Goal: Communication & Community: Answer question/provide support

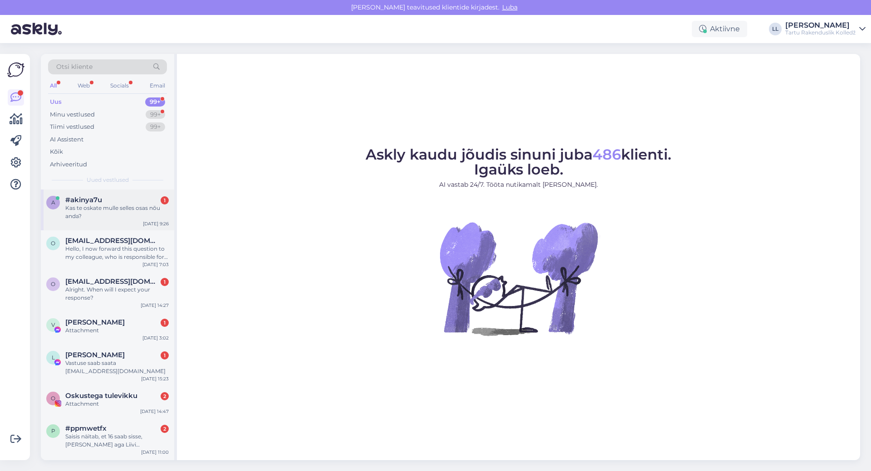
click at [124, 207] on div "Kas te oskate mulle selles osas nõu anda?" at bounding box center [116, 212] width 103 height 16
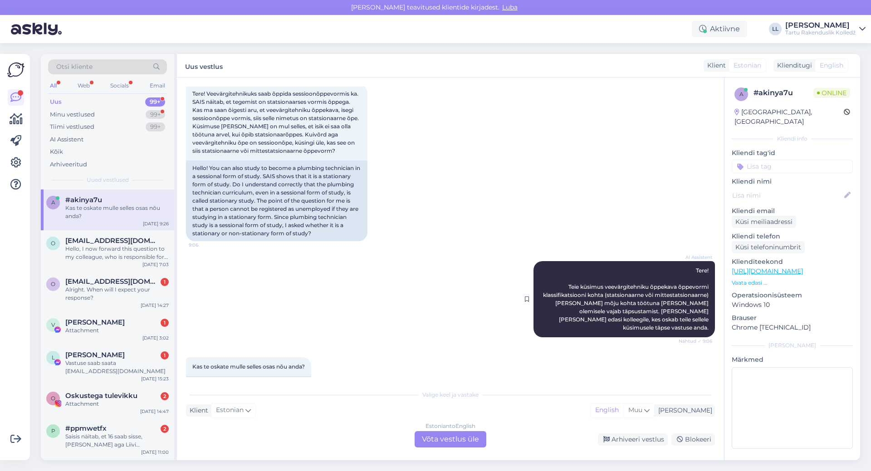
scroll to position [67, 0]
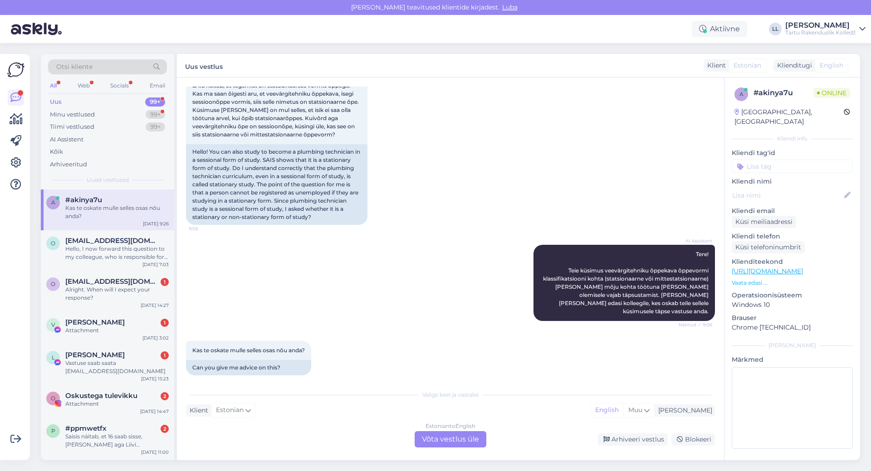
click at [442, 436] on div "Estonian to English Võta vestlus üle" at bounding box center [450, 439] width 72 height 16
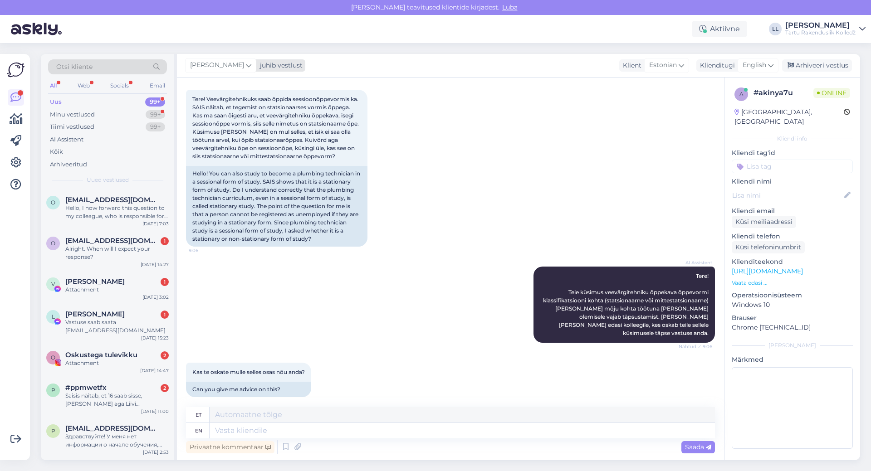
click at [227, 64] on span "[PERSON_NAME]" at bounding box center [217, 65] width 54 height 10
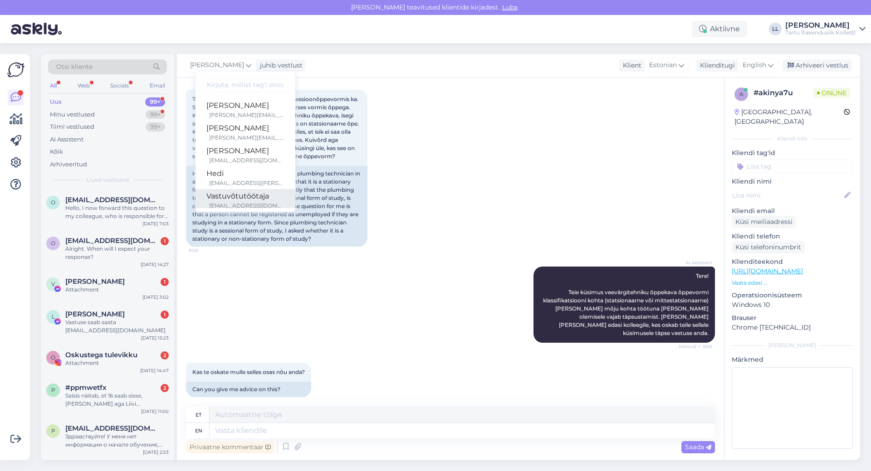
click at [218, 204] on div "[EMAIL_ADDRESS][DOMAIN_NAME]" at bounding box center [246, 206] width 75 height 8
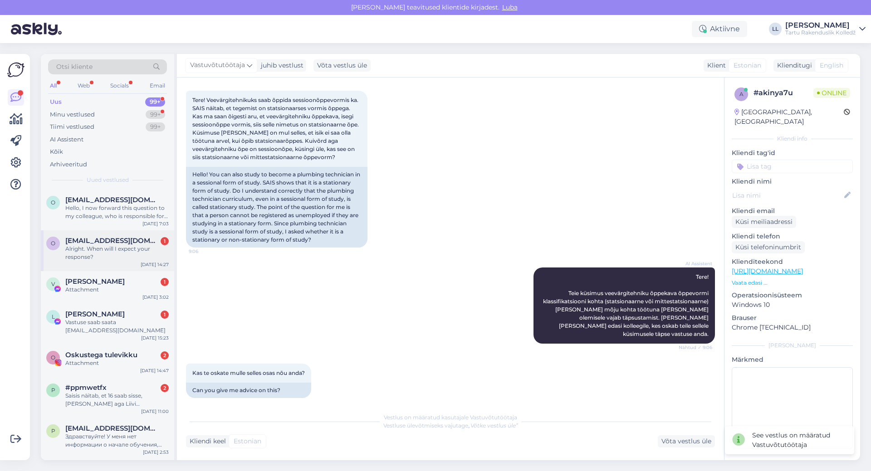
click at [111, 244] on span "[EMAIL_ADDRESS][DOMAIN_NAME]" at bounding box center [112, 241] width 94 height 8
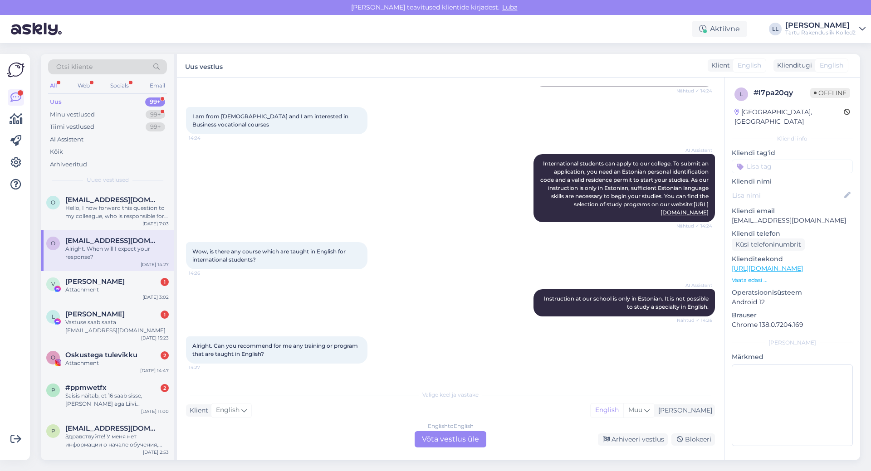
scroll to position [205, 0]
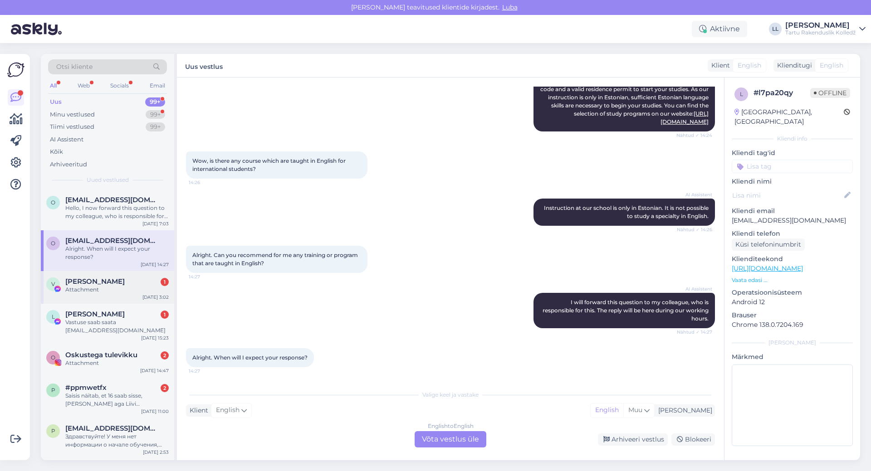
click at [83, 287] on div "Attachment" at bounding box center [116, 290] width 103 height 8
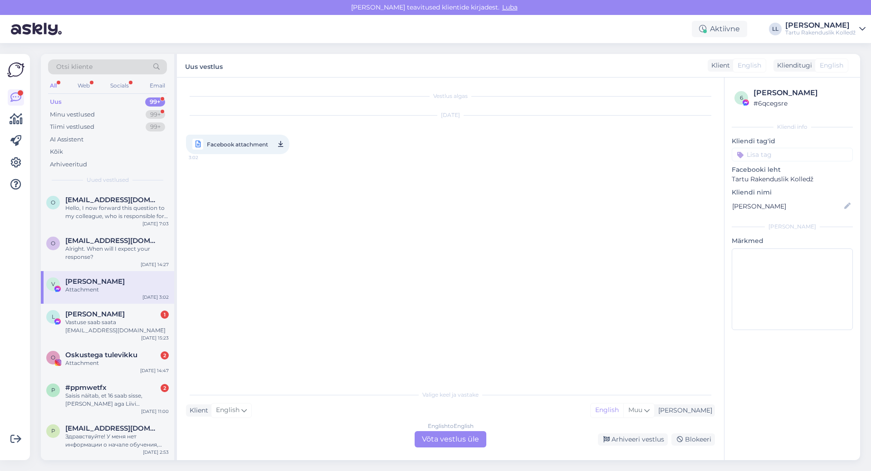
scroll to position [0, 0]
click at [86, 327] on div "Vastuse saab saata [EMAIL_ADDRESS][DOMAIN_NAME]" at bounding box center [116, 326] width 103 height 16
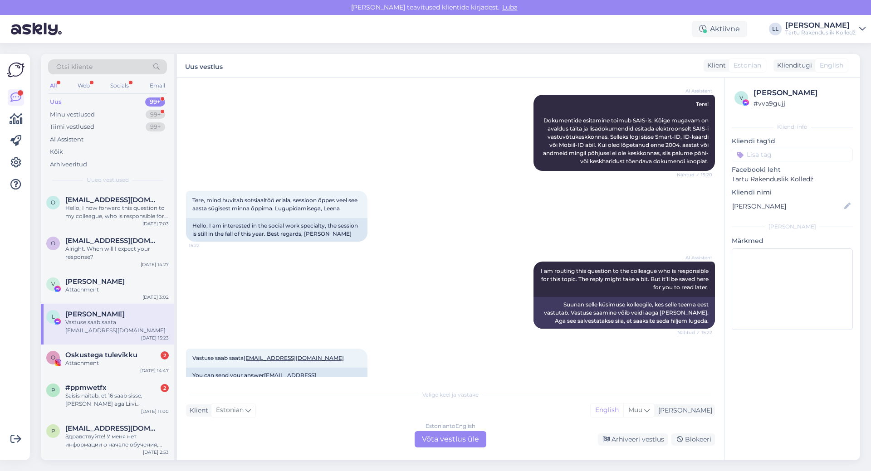
scroll to position [95, 0]
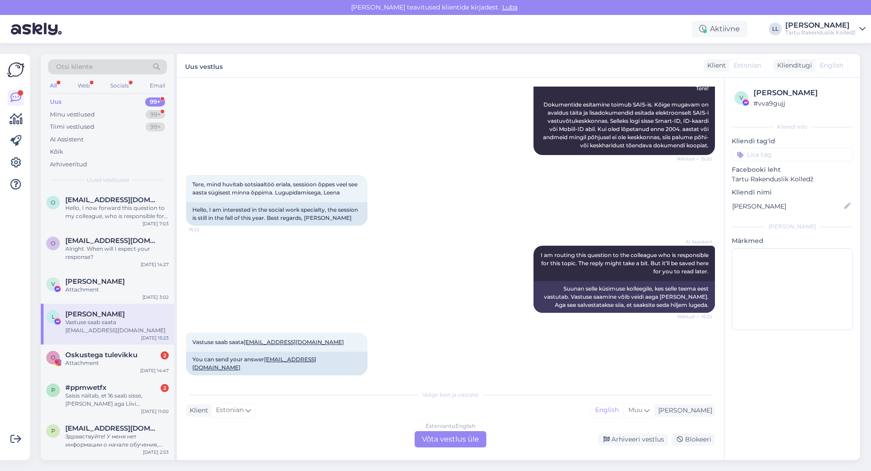
click at [482, 438] on div "Estonian to English Võta vestlus üle" at bounding box center [450, 439] width 72 height 16
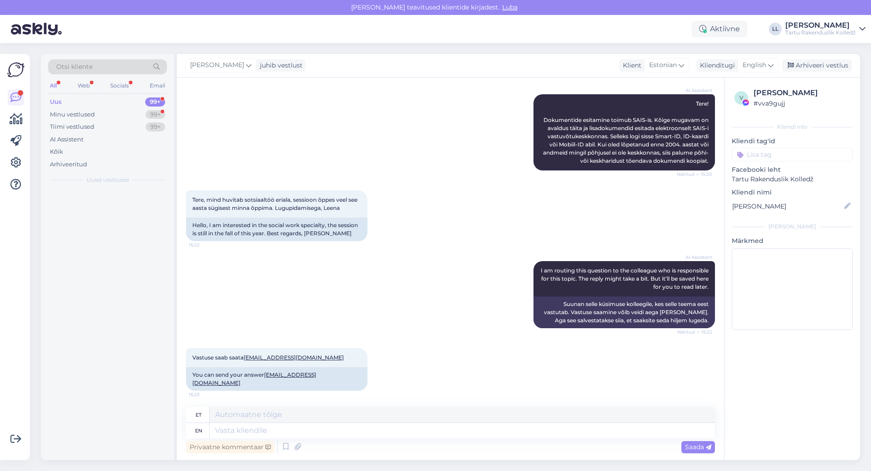
scroll to position [88, 0]
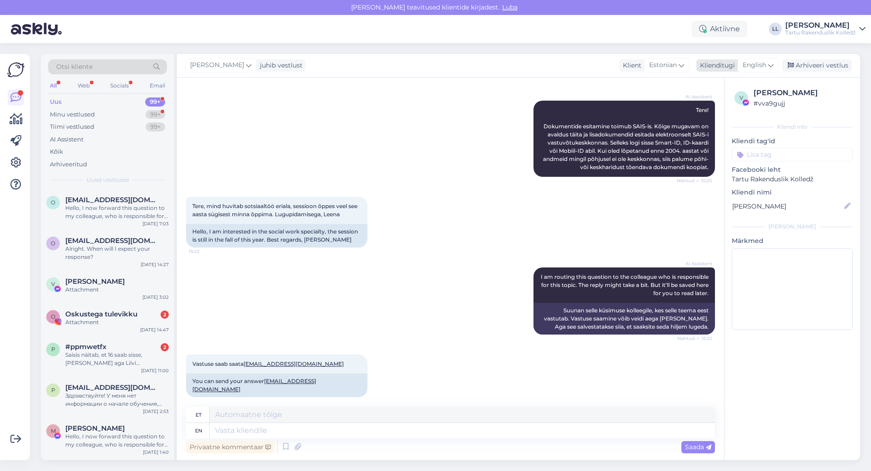
click at [772, 64] on icon at bounding box center [770, 65] width 5 height 10
click at [729, 104] on link "English" at bounding box center [737, 105] width 100 height 15
click at [769, 65] on icon at bounding box center [770, 65] width 5 height 10
click at [738, 81] on input "en" at bounding box center [737, 85] width 85 height 14
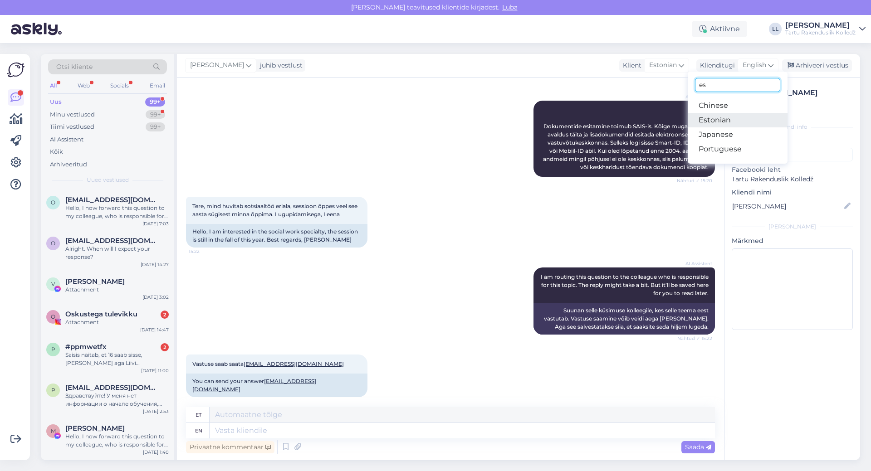
type input "es"
click at [724, 123] on link "Estonian" at bounding box center [737, 120] width 100 height 15
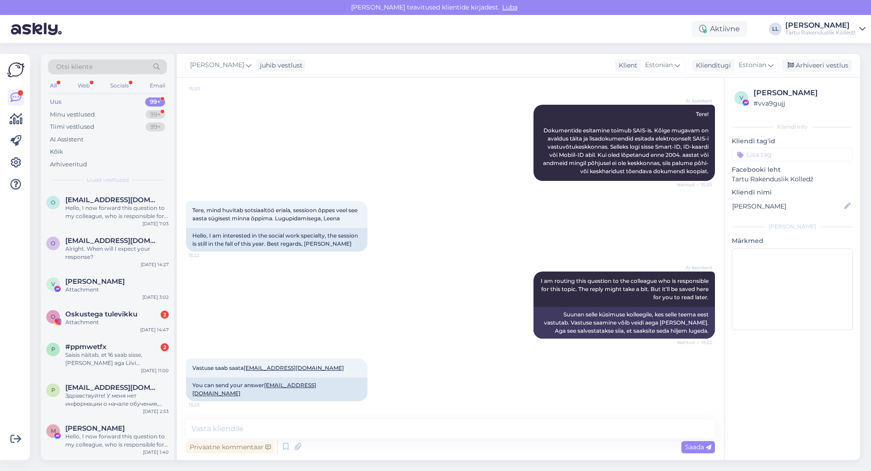
scroll to position [76, 0]
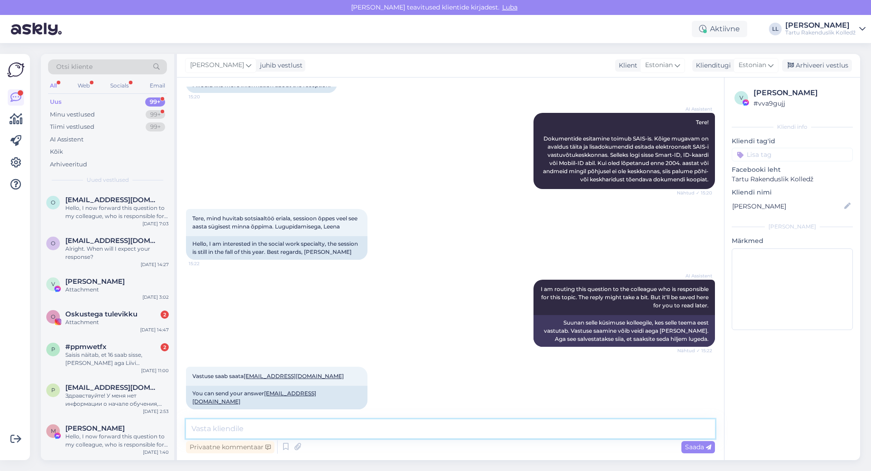
drag, startPoint x: 336, startPoint y: 429, endPoint x: 381, endPoint y: 440, distance: 46.6
click at [336, 429] on textarea at bounding box center [450, 428] width 529 height 19
click at [229, 433] on textarea at bounding box center [450, 428] width 529 height 19
click at [239, 428] on textarea at bounding box center [450, 428] width 529 height 19
type textarea "Tere! Meie koolis sotsiaaltöö eriala ei õpetata paraku. Ilusat päeva!"
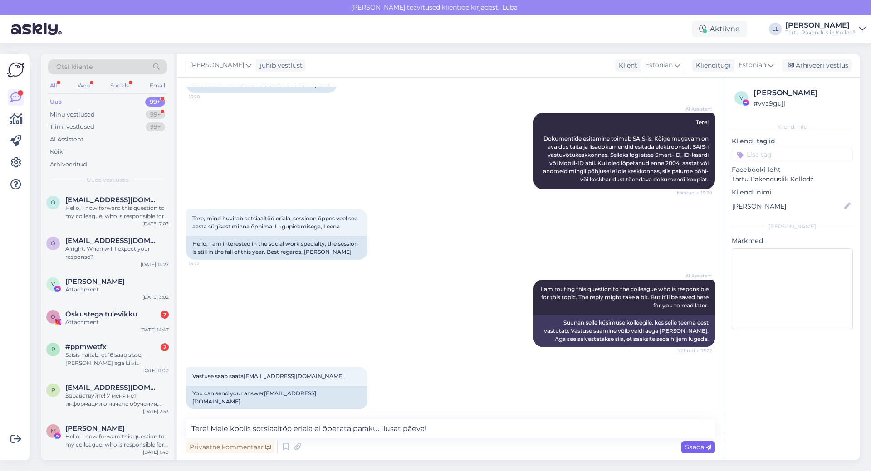
click at [695, 452] on div "Saada" at bounding box center [698, 447] width 34 height 12
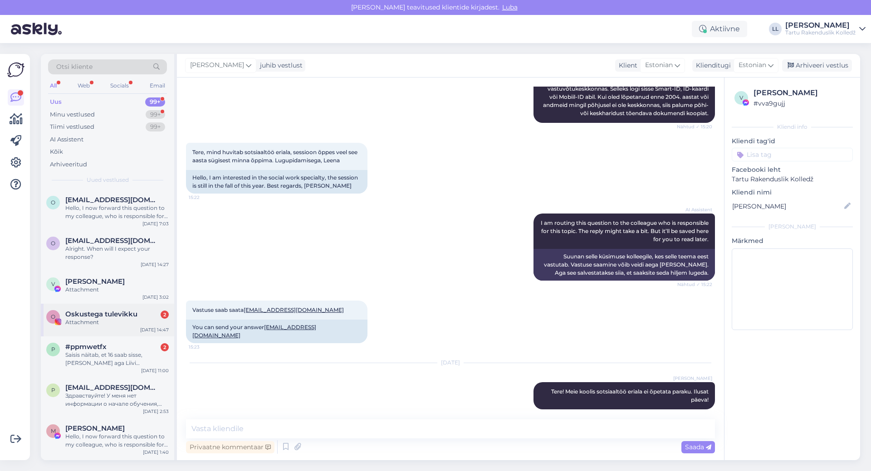
click at [103, 324] on div "Attachment" at bounding box center [116, 322] width 103 height 8
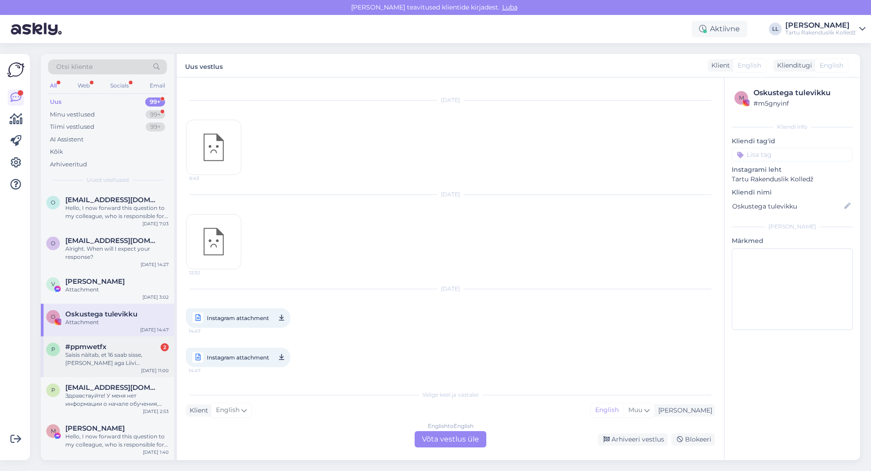
click at [115, 357] on div "Saisis näitab, et 16 saab sisse, [PERSON_NAME] aga Liivi Lõhmussaar, kellelt sa…" at bounding box center [116, 359] width 103 height 16
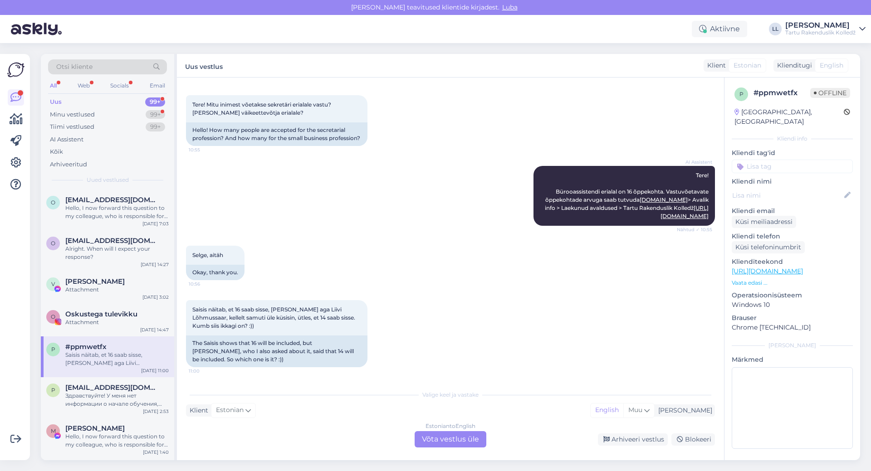
click at [452, 436] on div "Estonian to English Võta vestlus üle" at bounding box center [450, 439] width 72 height 16
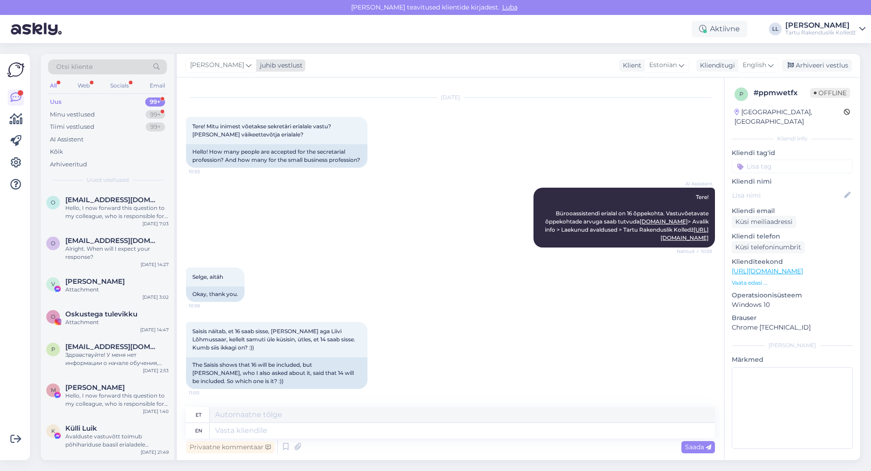
click at [246, 68] on icon at bounding box center [248, 65] width 5 height 10
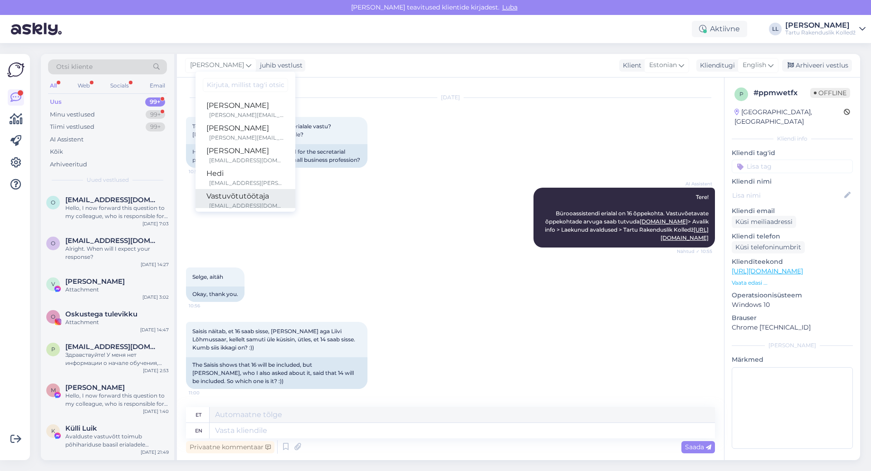
click at [235, 201] on div "Vastuvõtutöötaja" at bounding box center [245, 196] width 78 height 11
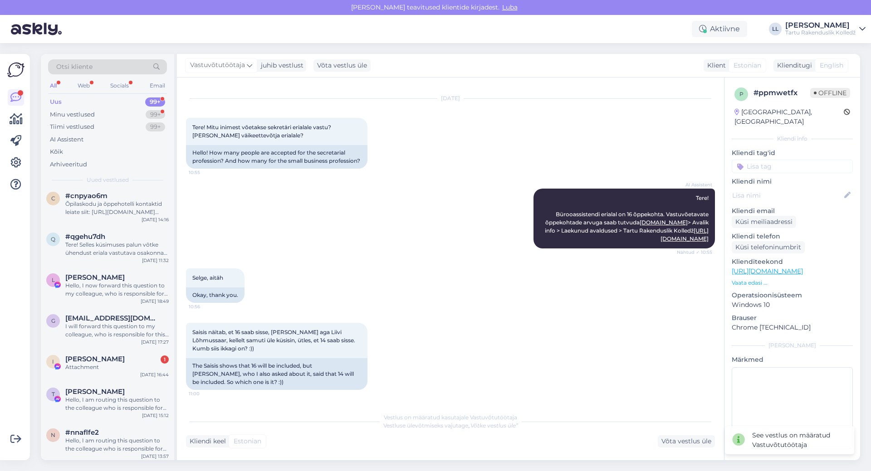
scroll to position [771, 0]
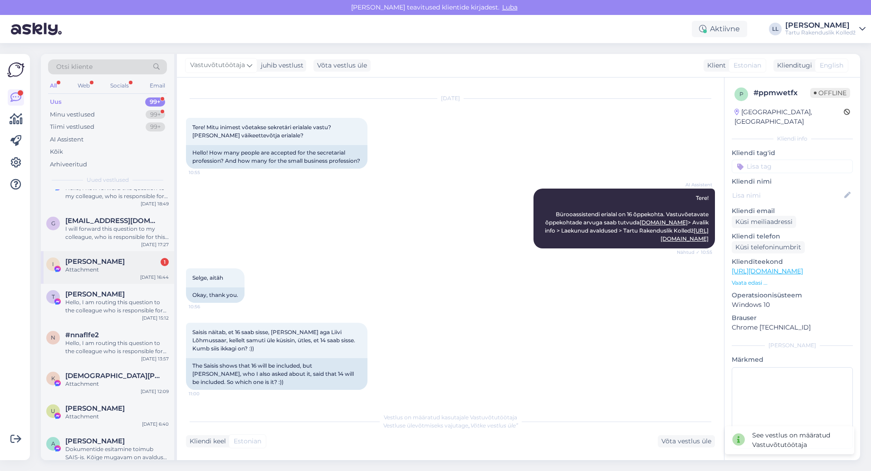
click at [119, 265] on div "Ille Kalmann 1" at bounding box center [116, 262] width 103 height 8
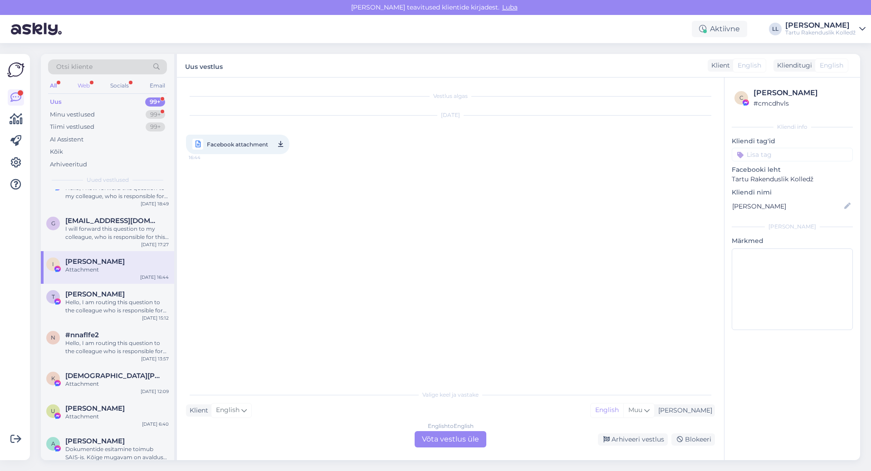
click at [89, 86] on div "Web" at bounding box center [84, 86] width 16 height 12
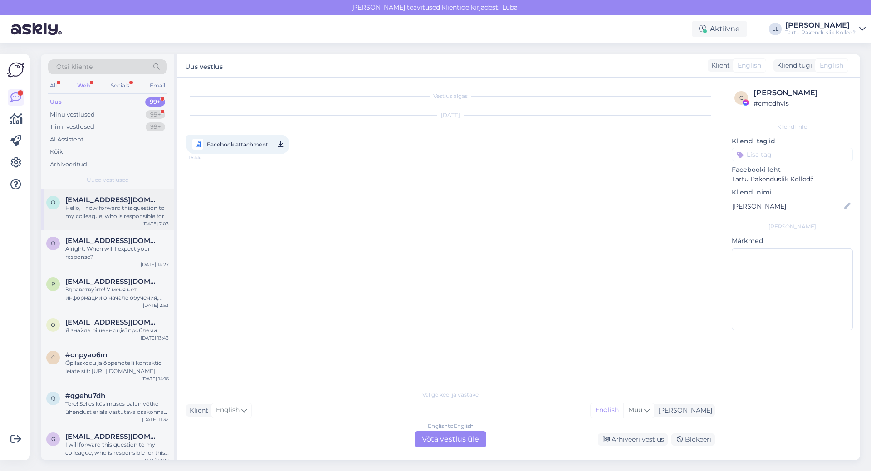
click at [140, 209] on div "Hello, I now forward this question to my colleague, who is responsible for this…" at bounding box center [116, 212] width 103 height 16
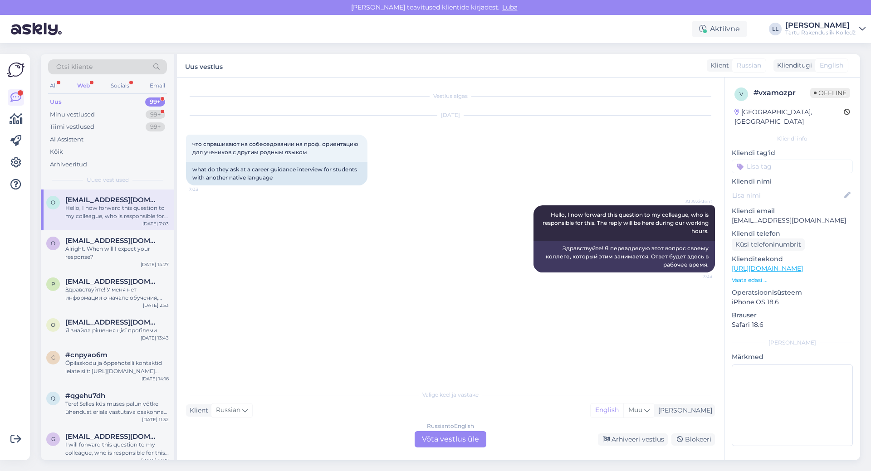
click at [472, 437] on div "Russian to English Võta vestlus üle" at bounding box center [450, 439] width 72 height 16
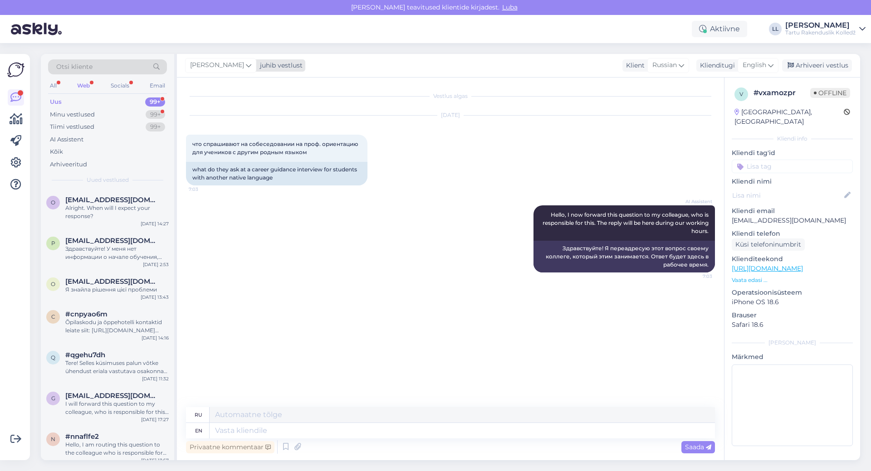
click at [231, 65] on span "[PERSON_NAME]" at bounding box center [217, 65] width 54 height 10
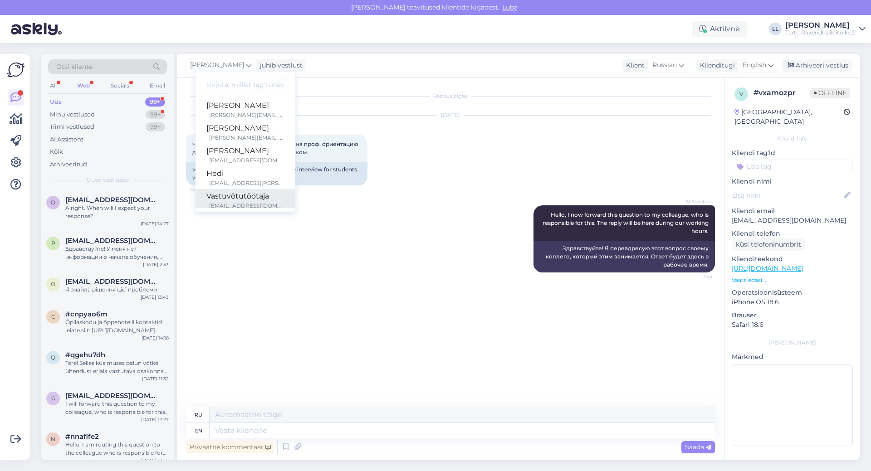
click at [234, 201] on div "Vastuvõtutöötaja" at bounding box center [245, 196] width 78 height 11
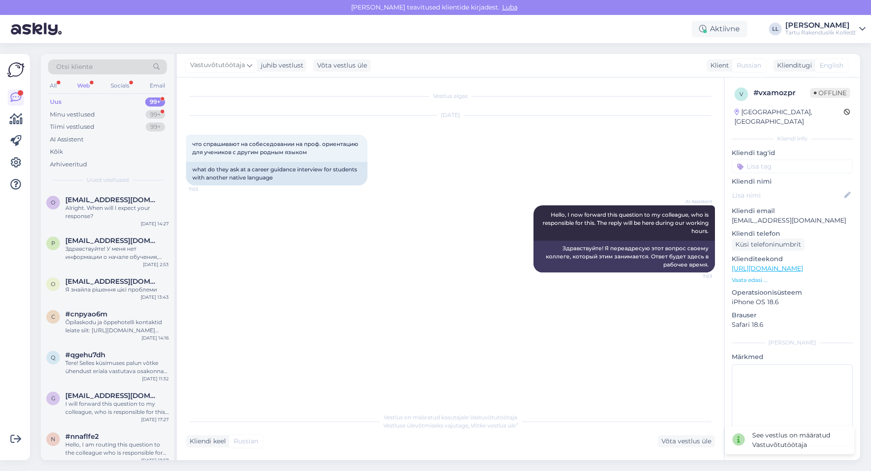
scroll to position [499, 0]
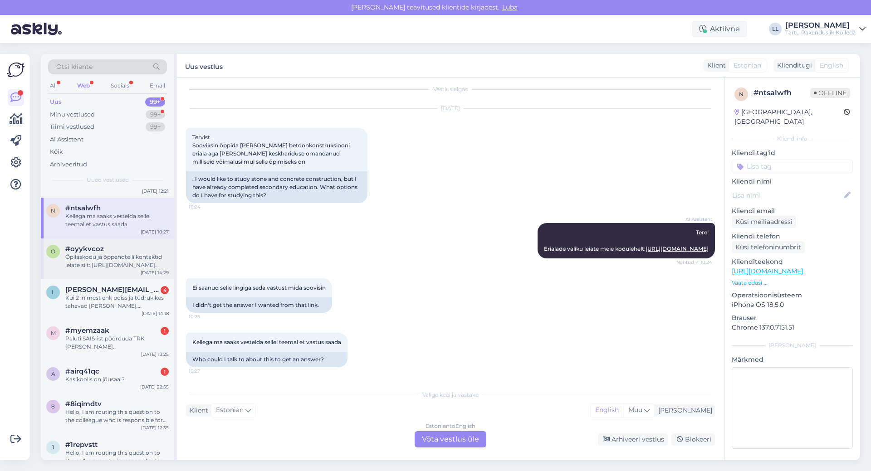
scroll to position [590, 0]
click at [130, 288] on span "[PERSON_NAME][EMAIL_ADDRESS][DOMAIN_NAME]" at bounding box center [112, 288] width 94 height 8
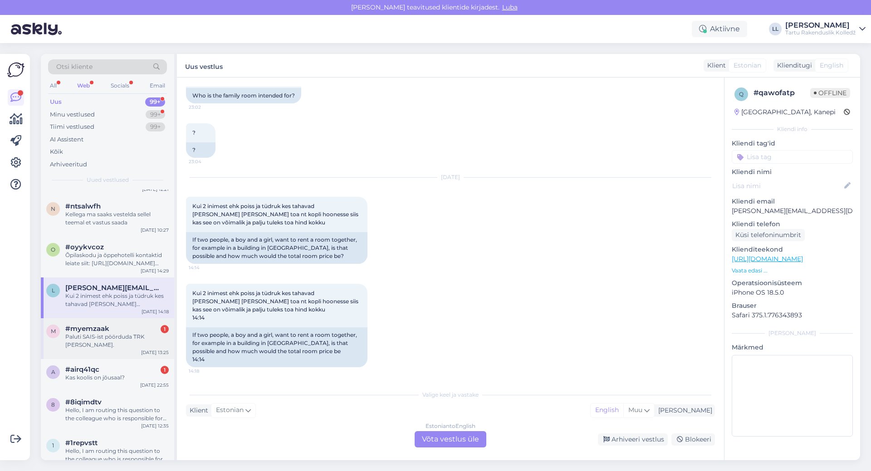
click at [128, 336] on div "Paluti SAIS-ist pöörduda TRK [PERSON_NAME]." at bounding box center [116, 341] width 103 height 16
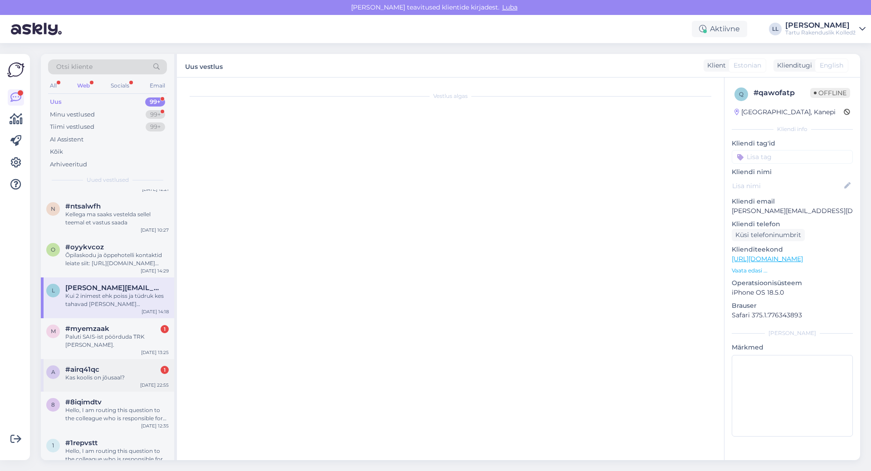
scroll to position [196, 0]
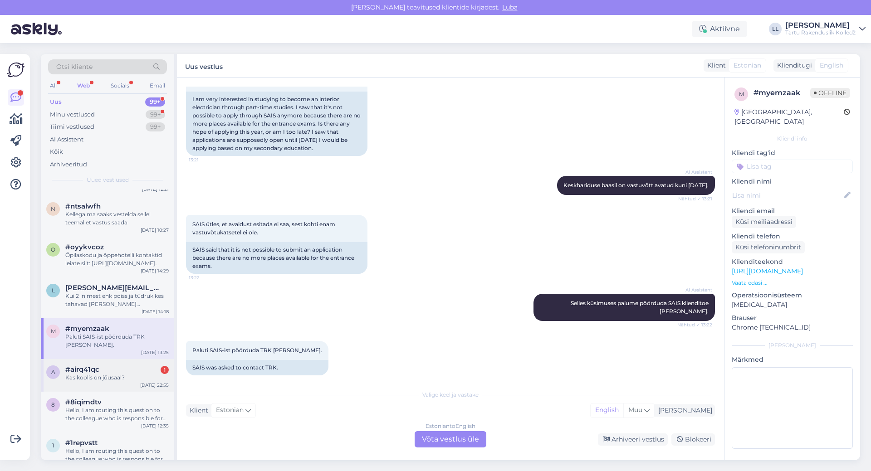
click at [123, 366] on div "#airq41qc 1" at bounding box center [116, 370] width 103 height 8
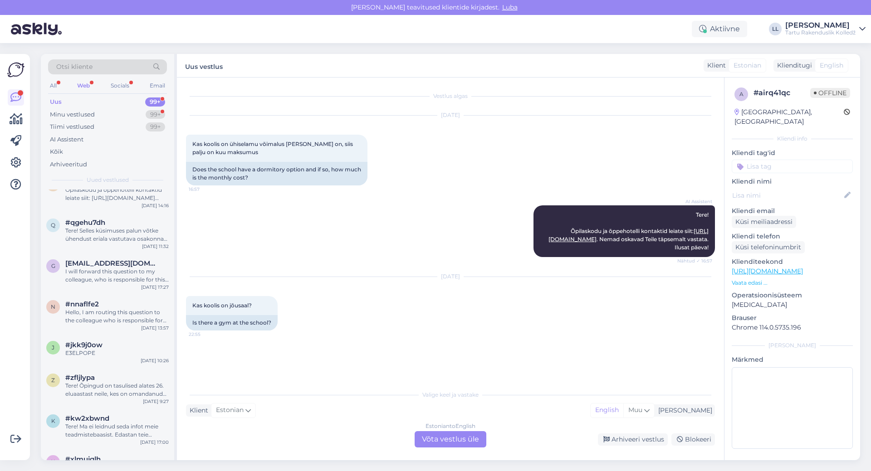
scroll to position [0, 0]
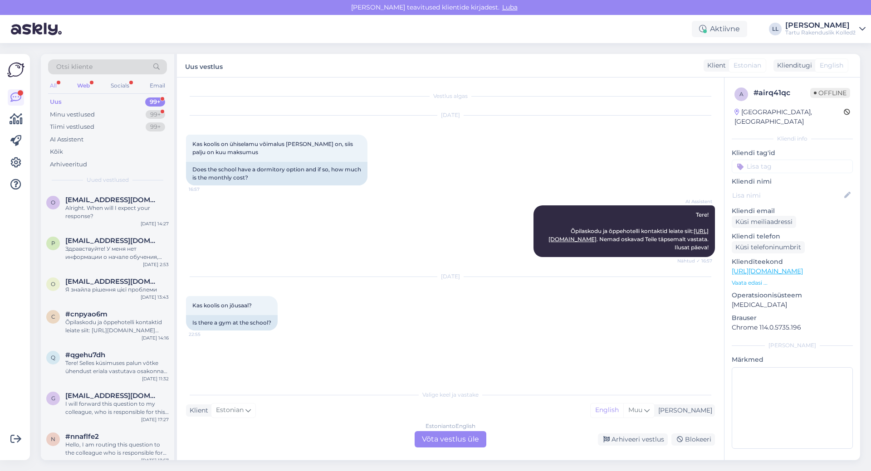
click at [55, 85] on div "All" at bounding box center [53, 86] width 10 height 12
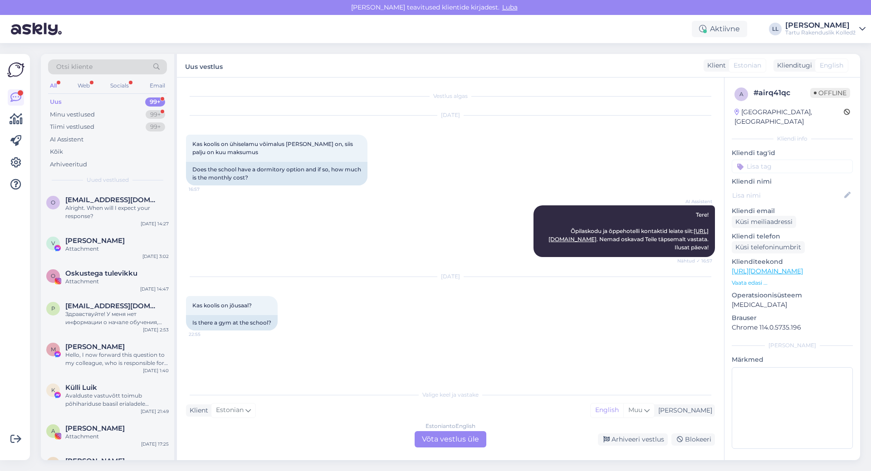
click at [53, 89] on div "All" at bounding box center [53, 86] width 10 height 12
